Goal: Task Accomplishment & Management: Use online tool/utility

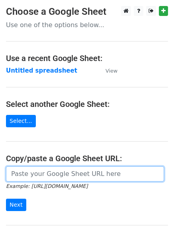
click at [57, 173] on input "url" at bounding box center [85, 173] width 158 height 15
type input "https://docs.google.com/spreadsheets/d/1M1FODsR9kTiNfVhpvd7bjKqJF72b9z8Aosy4pUG…"
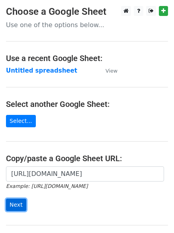
click at [16, 204] on input "Next" at bounding box center [16, 205] width 20 height 12
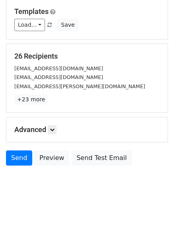
scroll to position [77, 0]
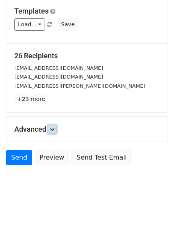
click at [55, 129] on icon at bounding box center [52, 129] width 5 height 5
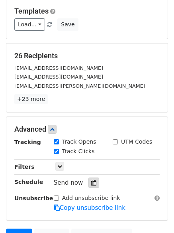
click at [91, 181] on icon at bounding box center [93, 183] width 5 height 6
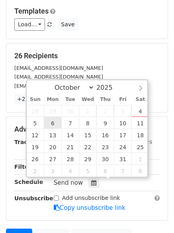
type input "2025-10-06 12:00"
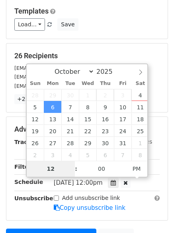
type input "4"
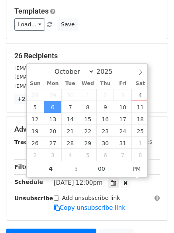
type input "2025-10-06 16:00"
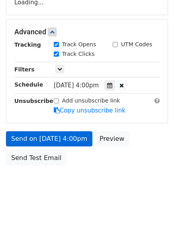
scroll to position [164, 0]
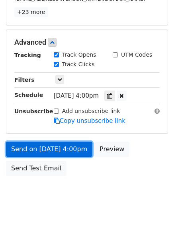
click at [29, 148] on link "Send on Oct 6 at 4:00pm" at bounding box center [49, 149] width 87 height 15
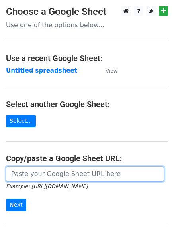
click at [27, 176] on input "url" at bounding box center [85, 173] width 158 height 15
click at [34, 174] on input "url" at bounding box center [85, 173] width 158 height 15
type input "https://docs.google.com/spreadsheets/d/1M1FODsR9kTiNfVhpvd7bjKqJF72b9z8Aosy4pUG…"
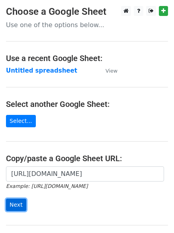
click at [14, 201] on input "Next" at bounding box center [16, 205] width 20 height 12
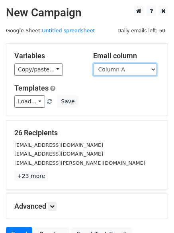
click at [152, 68] on select "Column A Column B Column C Column D" at bounding box center [125, 69] width 64 height 12
select select "Column B"
click at [93, 63] on select "Column A Column B Column C Column D" at bounding box center [125, 69] width 64 height 12
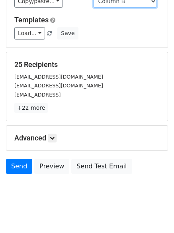
scroll to position [77, 0]
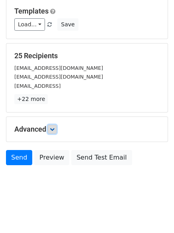
click at [51, 128] on icon at bounding box center [52, 129] width 5 height 5
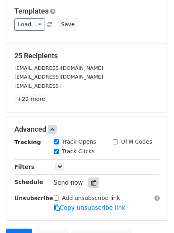
click at [91, 182] on icon at bounding box center [93, 183] width 5 height 6
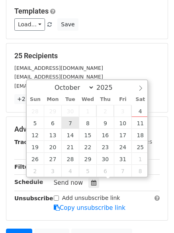
type input "2025-10-07 12:00"
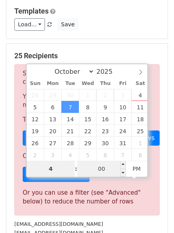
type input "4"
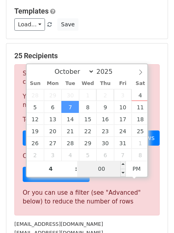
type input "2025-10-07 16:00"
type input "04"
click at [105, 169] on input "00" at bounding box center [101, 169] width 49 height 16
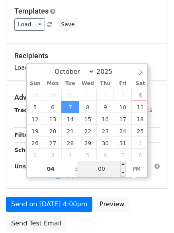
type input "5"
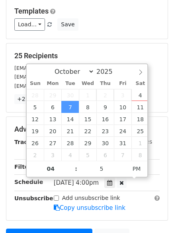
type input "2025-10-07 16:05"
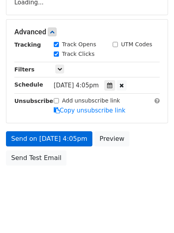
scroll to position [168, 0]
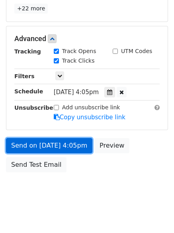
click at [43, 145] on link "Send on Oct 7 at 4:05pm" at bounding box center [49, 145] width 87 height 15
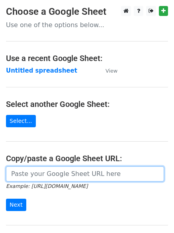
click at [37, 175] on input "url" at bounding box center [85, 173] width 158 height 15
type input "[URL][DOMAIN_NAME]"
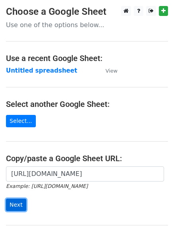
click at [10, 204] on input "Next" at bounding box center [16, 205] width 20 height 12
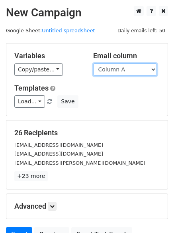
click at [155, 69] on select "Column A Column B Column C Column D" at bounding box center [125, 69] width 64 height 12
select select "Column C"
click at [93, 63] on select "Column A Column B Column C Column D" at bounding box center [125, 69] width 64 height 12
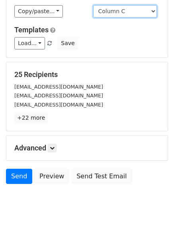
scroll to position [74, 0]
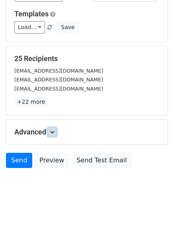
click at [55, 133] on icon at bounding box center [52, 132] width 5 height 5
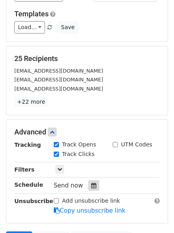
click at [89, 183] on div at bounding box center [94, 185] width 11 height 10
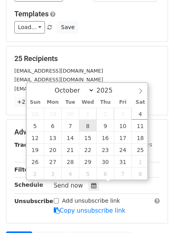
type input "2025-10-08 12:00"
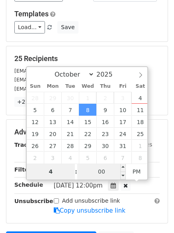
type input "4"
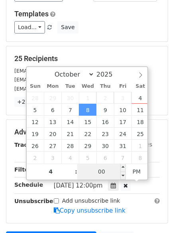
type input "2025-10-08 16:00"
type input "04"
click at [93, 168] on input "00" at bounding box center [101, 172] width 49 height 16
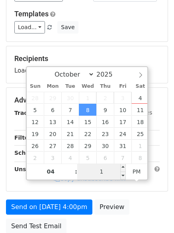
type input "10"
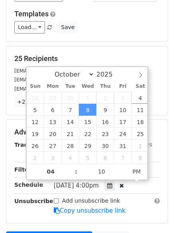
type input "2025-10-08 16:10"
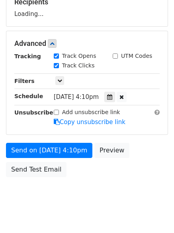
scroll to position [142, 0]
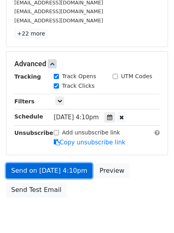
click at [41, 168] on link "Send on Oct 8 at 4:10pm" at bounding box center [49, 170] width 87 height 15
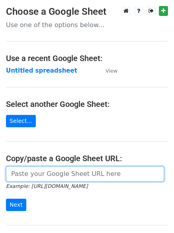
click at [40, 175] on input "url" at bounding box center [85, 173] width 158 height 15
click at [42, 176] on input "url" at bounding box center [85, 173] width 158 height 15
type input "[URL][DOMAIN_NAME]"
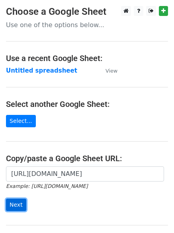
click at [16, 206] on input "Next" at bounding box center [16, 205] width 20 height 12
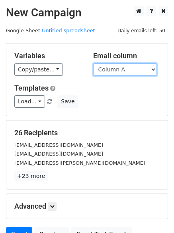
click at [152, 69] on select "Column A Column B Column C Column D" at bounding box center [125, 69] width 64 height 12
select select "Column D"
click at [93, 63] on select "Column A Column B Column C Column D" at bounding box center [125, 69] width 64 height 12
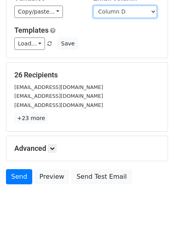
scroll to position [77, 0]
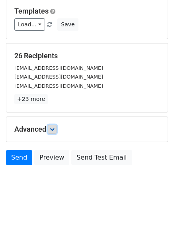
click at [55, 130] on icon at bounding box center [52, 129] width 5 height 5
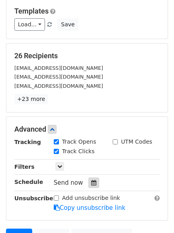
click at [91, 181] on icon at bounding box center [93, 183] width 5 height 6
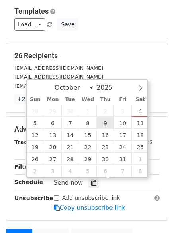
type input "[DATE] 12:00"
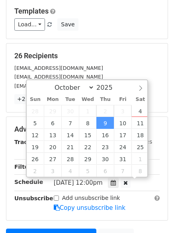
scroll to position [0, 0]
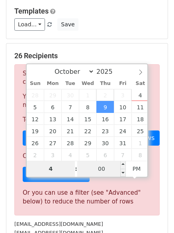
type input "4"
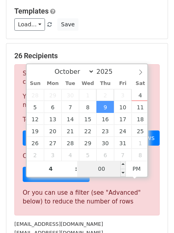
type input "[DATE] 16:00"
type input "04"
click at [104, 169] on input "00" at bounding box center [101, 169] width 49 height 16
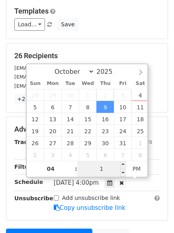
type input "15"
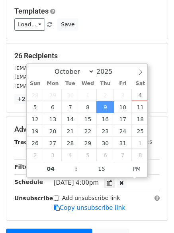
type input "[DATE] 16:15"
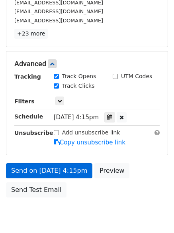
scroll to position [174, 0]
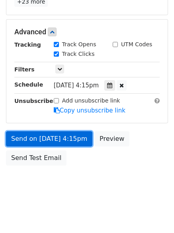
click at [53, 136] on link "Send on [DATE] 4:15pm" at bounding box center [49, 138] width 87 height 15
